Goal: Browse casually

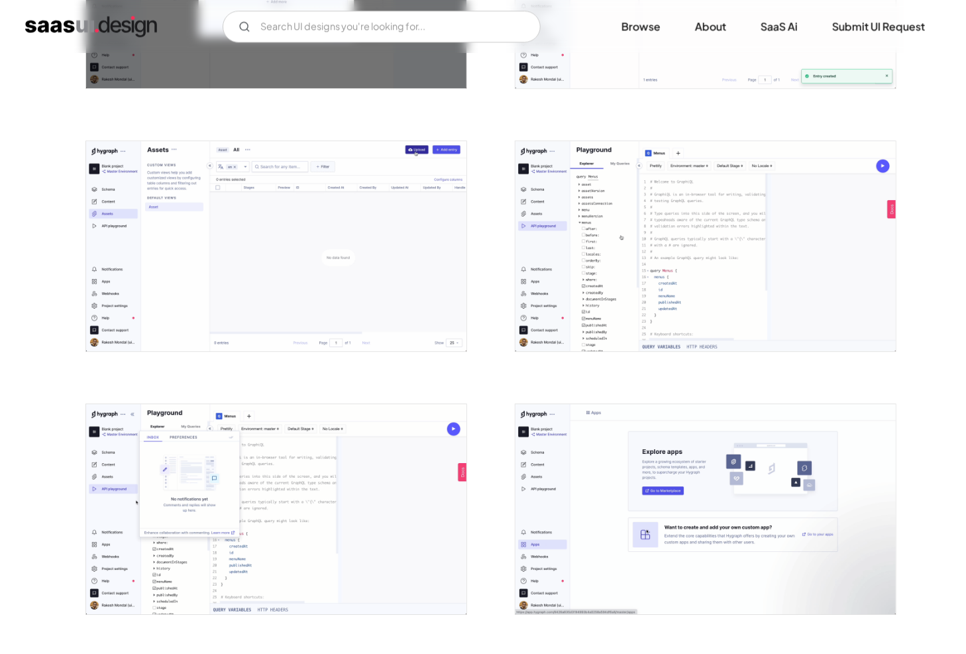
scroll to position [1846, 0]
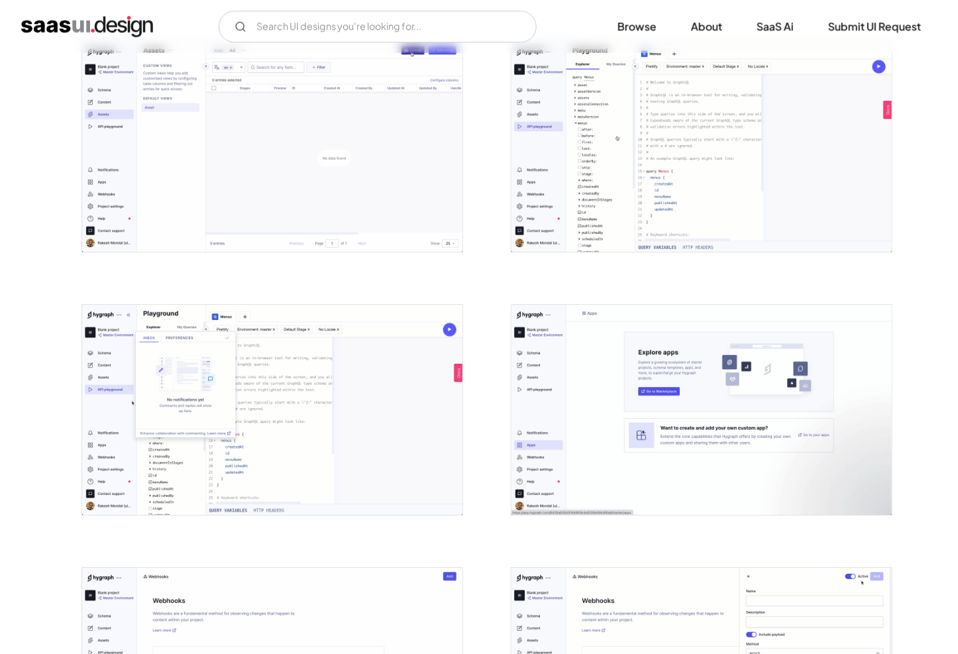
click at [681, 370] on img "open lightbox" at bounding box center [701, 410] width 380 height 210
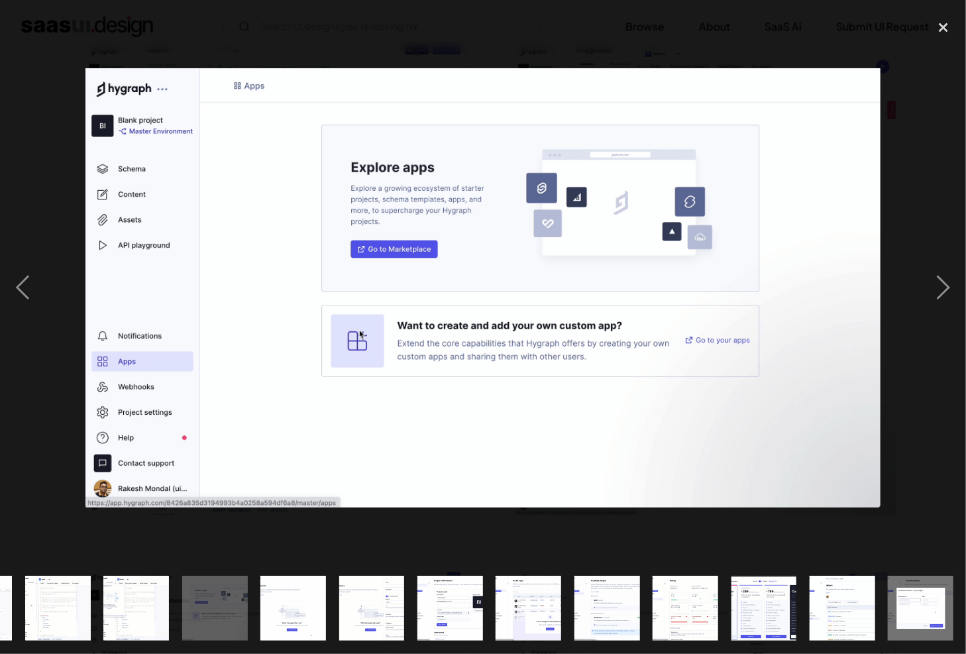
scroll to position [0, 1008]
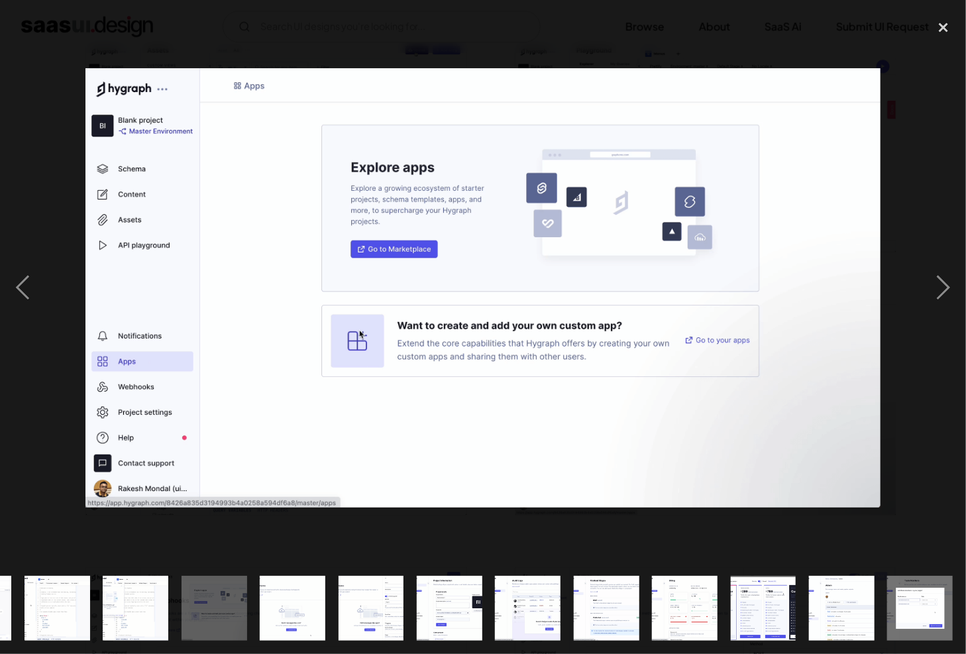
click at [761, 603] on img "show item 23 of 25" at bounding box center [763, 609] width 119 height 66
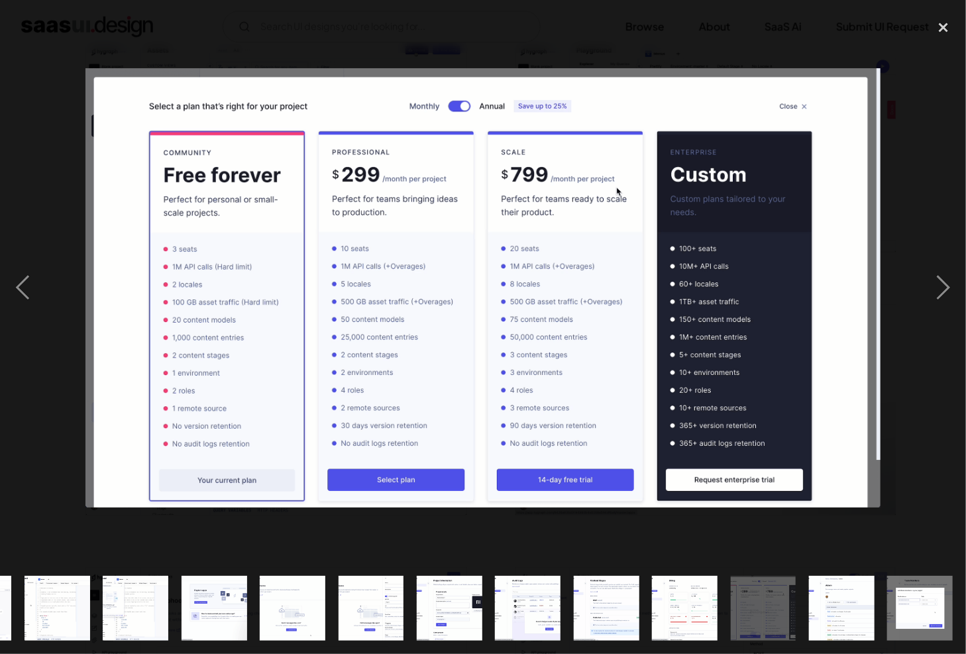
click at [910, 598] on img "show item 25 of 25" at bounding box center [920, 609] width 119 height 66
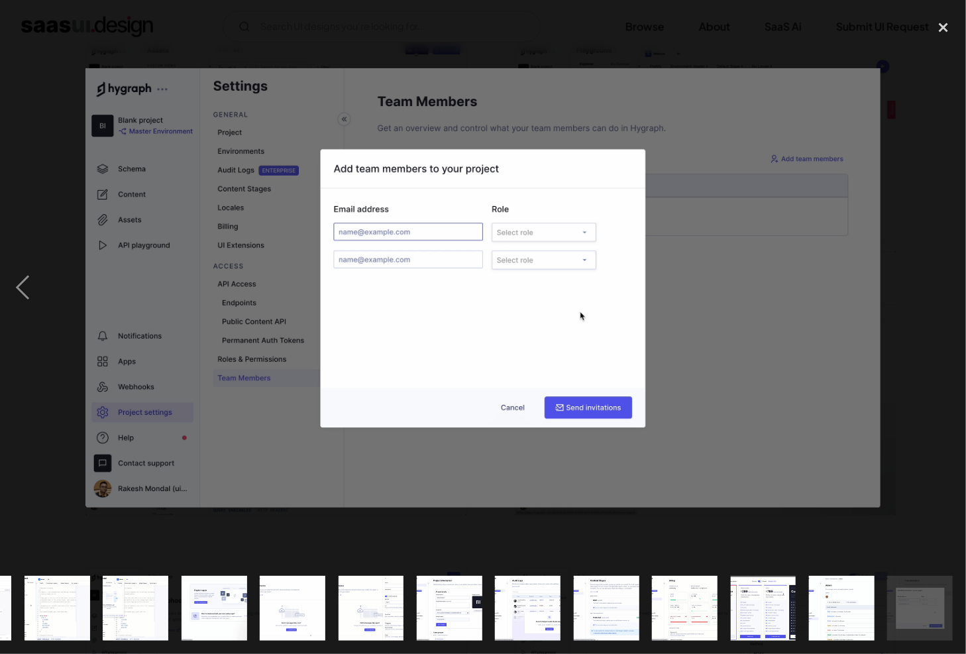
click at [544, 603] on img "show item 20 of 25" at bounding box center [527, 609] width 119 height 66
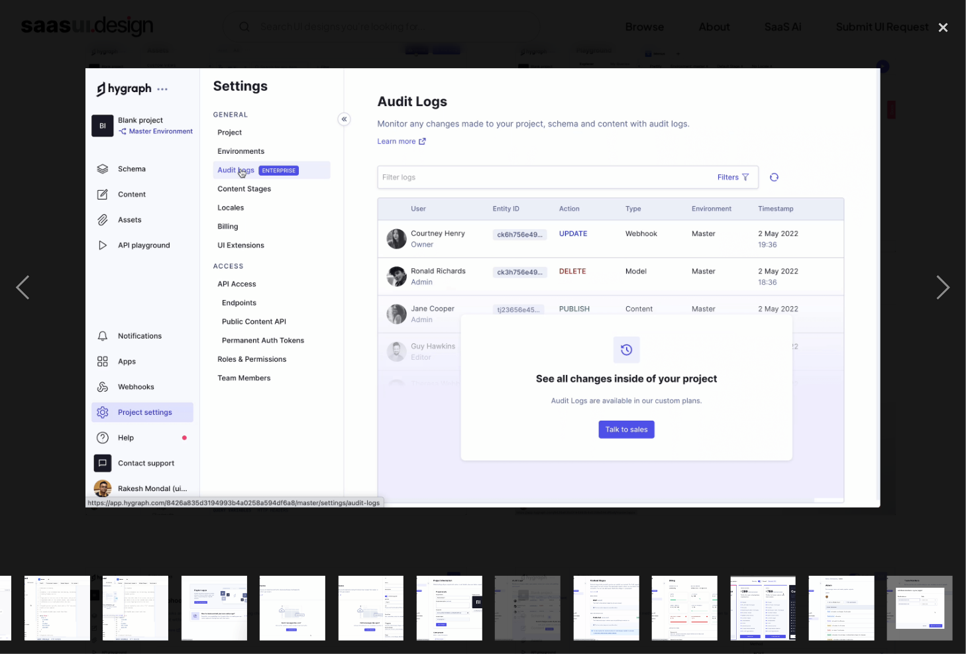
click at [449, 604] on img "show item 19 of 25" at bounding box center [449, 609] width 119 height 66
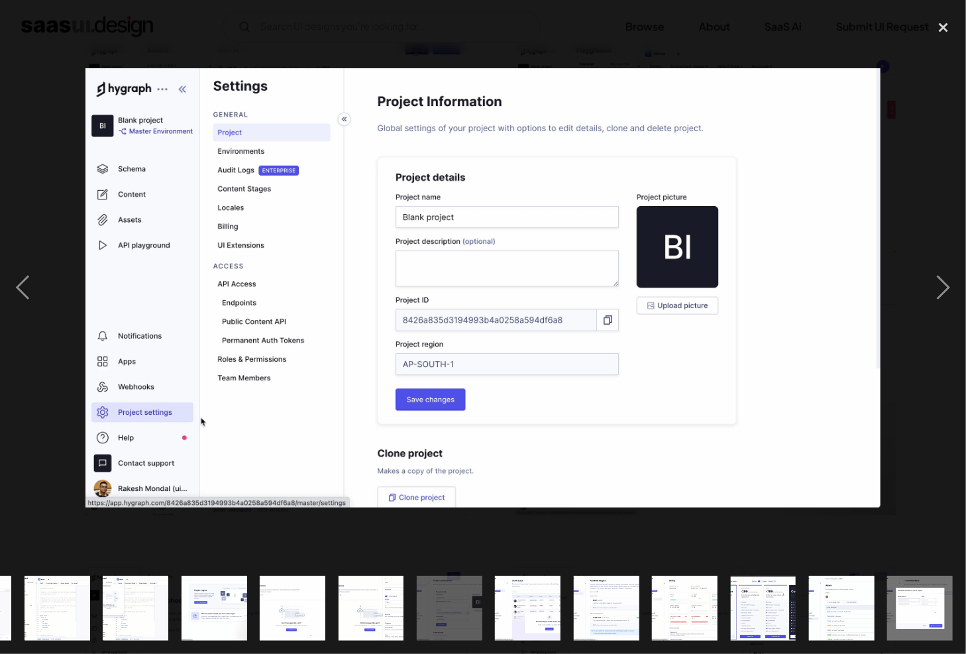
click at [393, 594] on img "show item 18 of 25" at bounding box center [371, 609] width 119 height 66
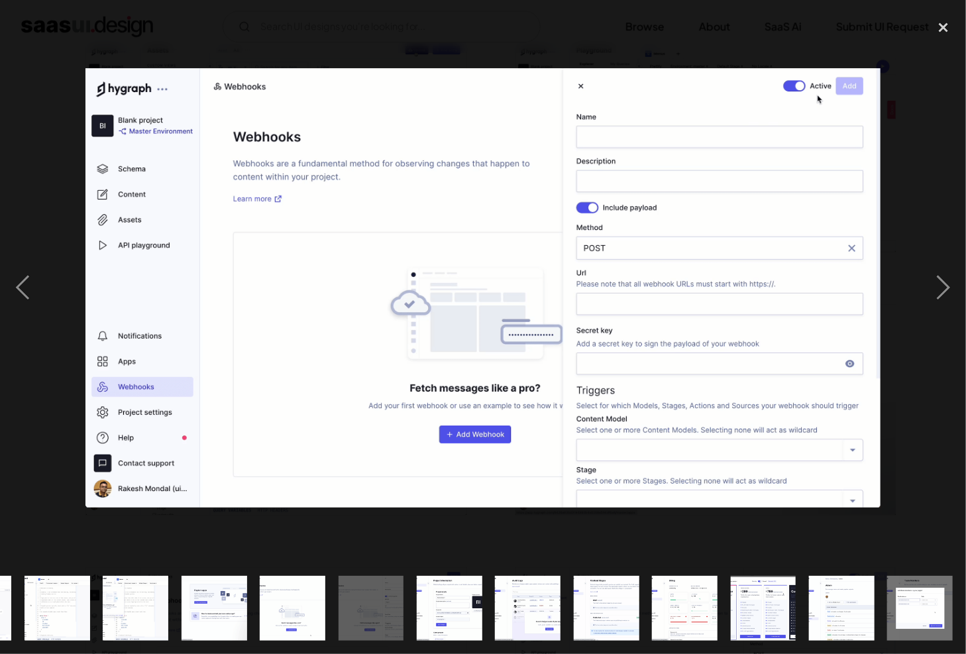
click at [315, 594] on img "show item 17 of 25" at bounding box center [292, 609] width 119 height 66
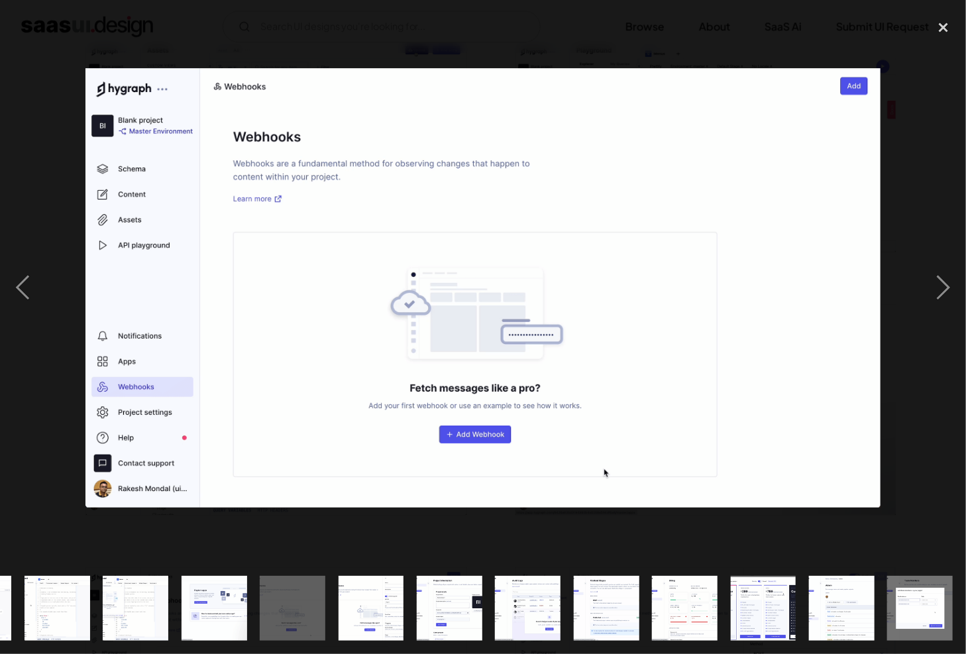
click at [384, 595] on img "show item 18 of 25" at bounding box center [371, 609] width 119 height 66
drag, startPoint x: 596, startPoint y: 160, endPoint x: 1228, endPoint y: 331, distance: 653.9
click at [948, 292] on div "next image" at bounding box center [943, 287] width 45 height 549
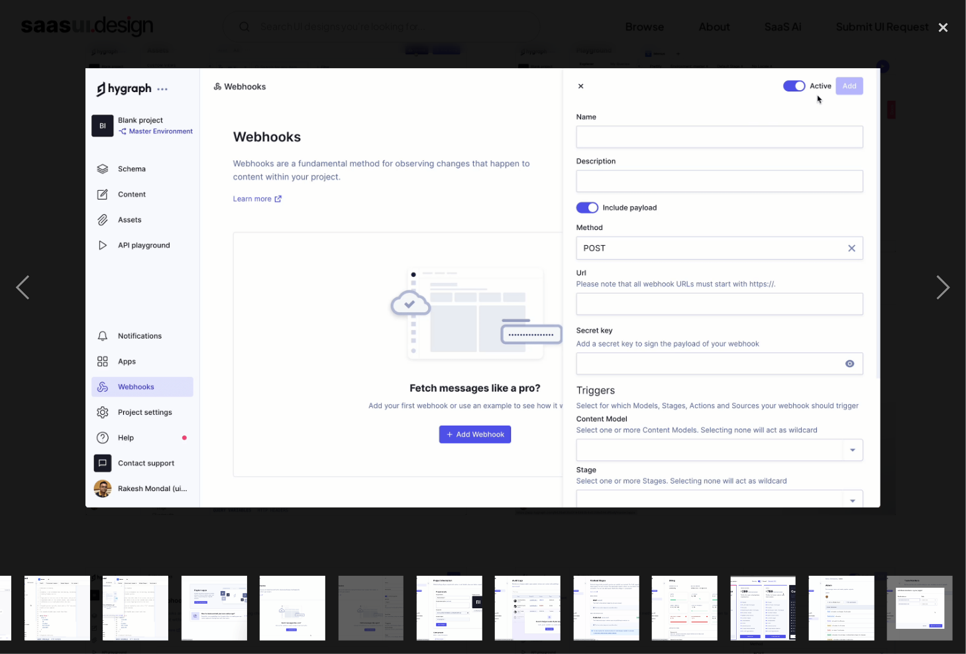
click at [620, 586] on img "show item 21 of 25" at bounding box center [606, 609] width 119 height 66
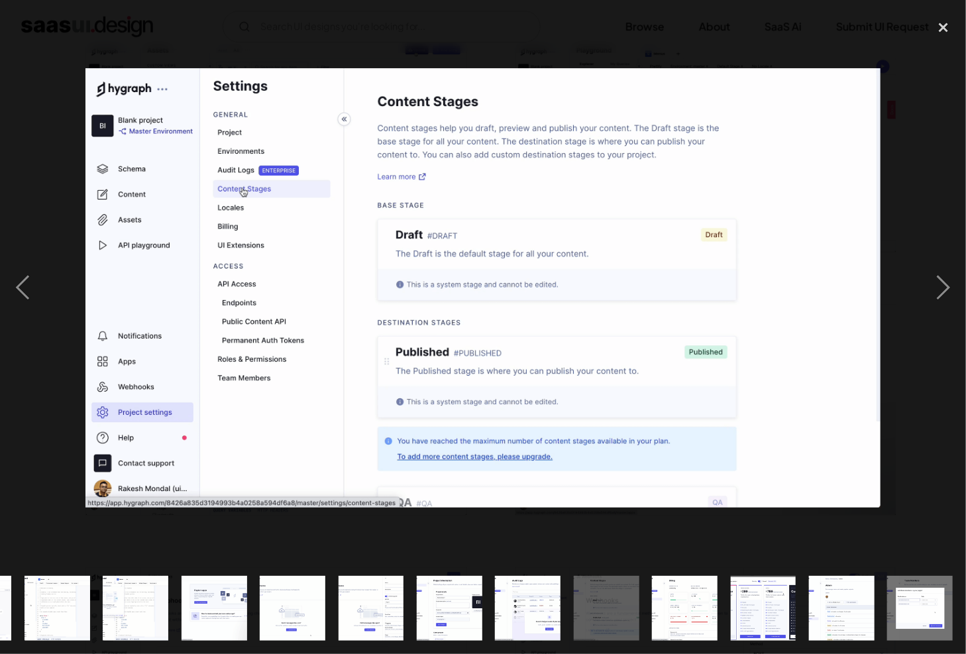
click at [696, 589] on img "show item 22 of 25" at bounding box center [684, 609] width 119 height 66
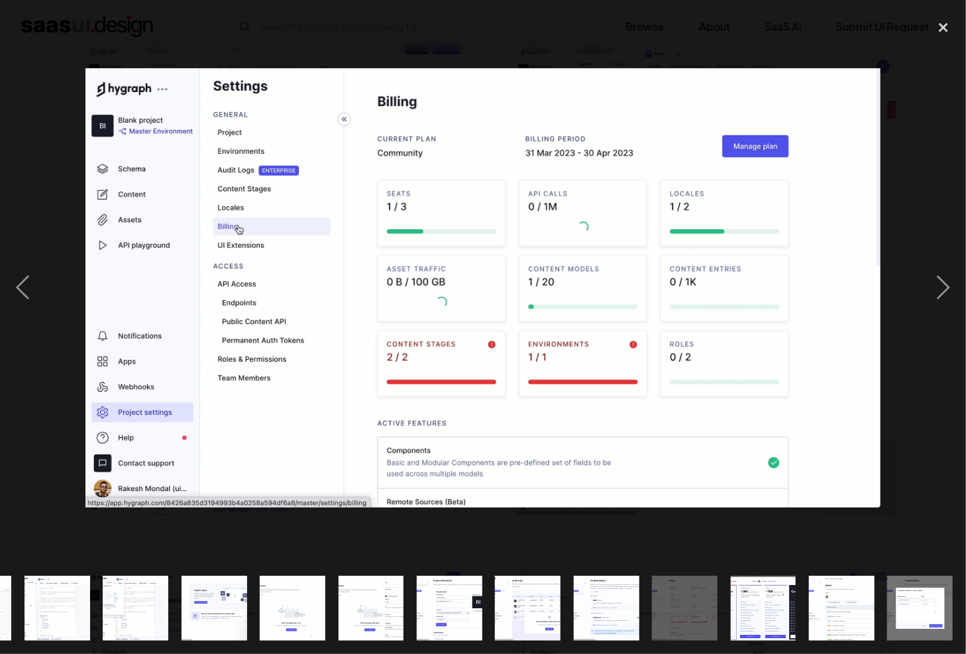
click at [776, 600] on img "show item 23 of 25" at bounding box center [763, 609] width 119 height 66
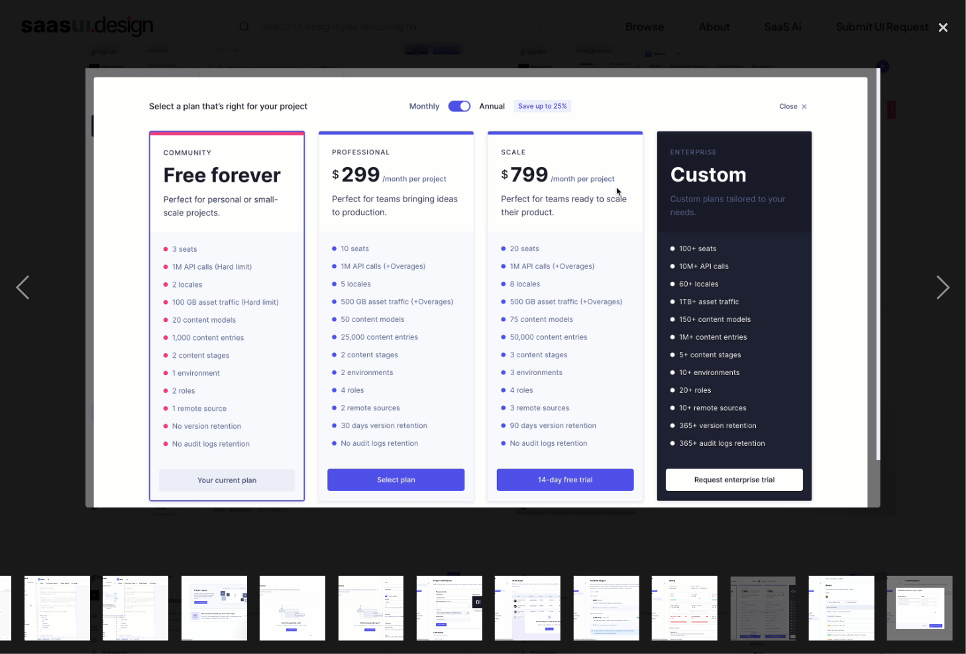
scroll to position [0, 0]
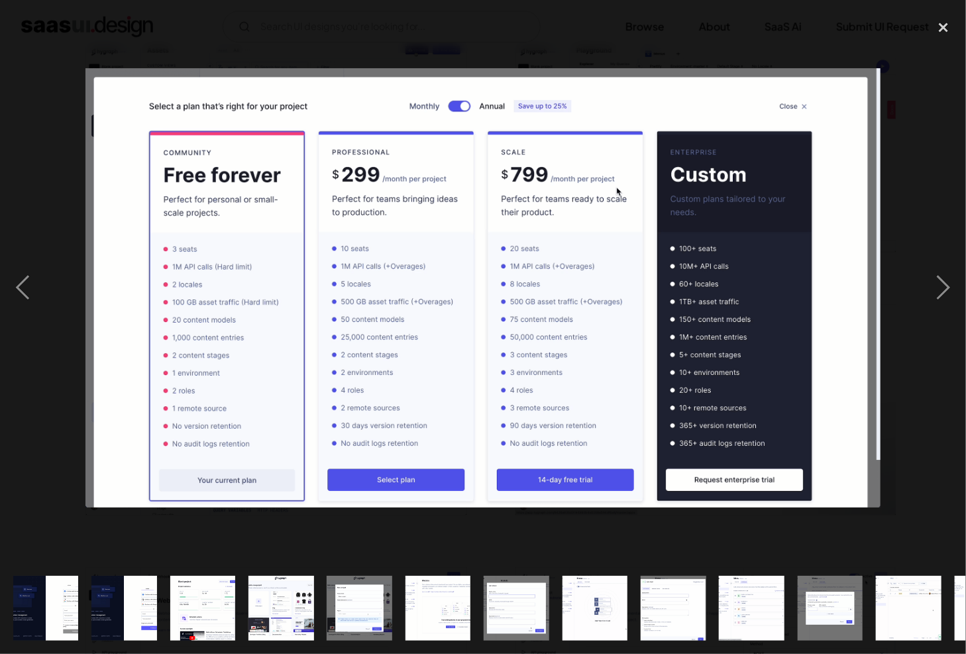
click at [732, 600] on img "show item 10 of 25" at bounding box center [751, 609] width 119 height 66
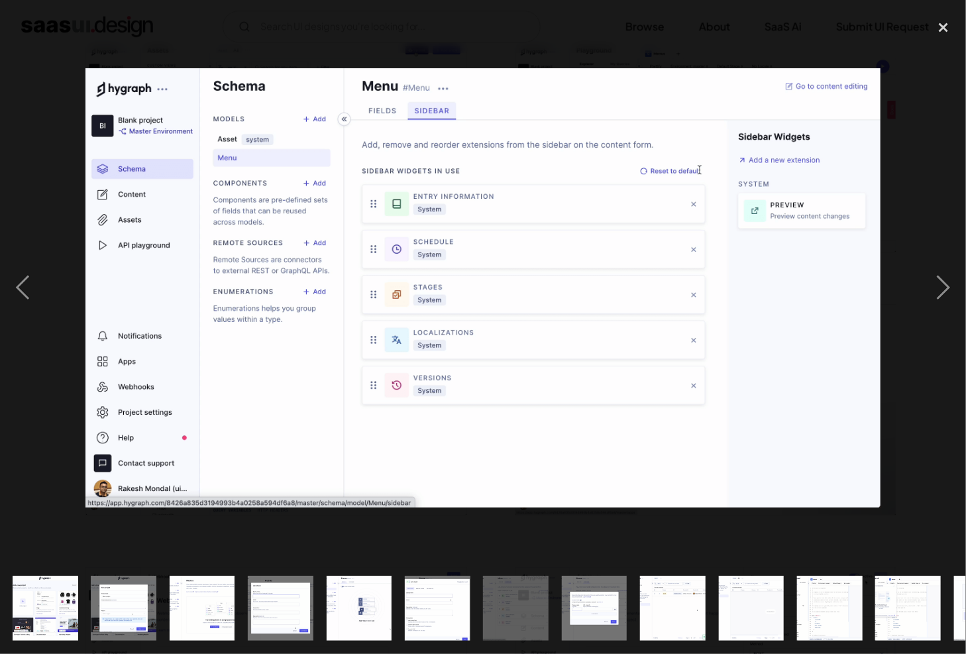
scroll to position [0, 244]
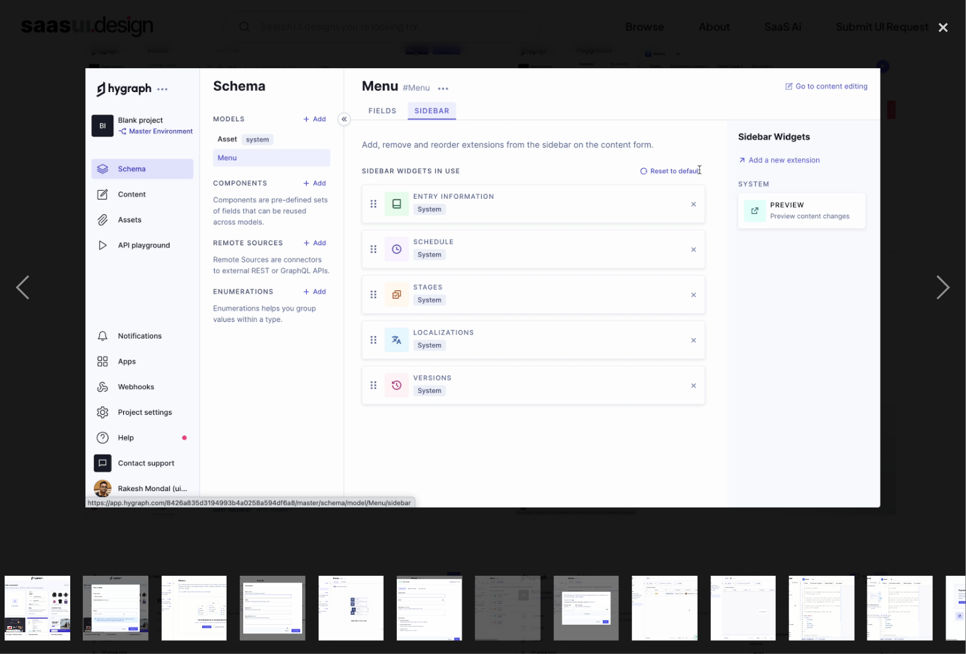
click at [688, 582] on img "show item 12 of 25" at bounding box center [665, 609] width 119 height 66
